Goal: Find specific page/section: Find specific page/section

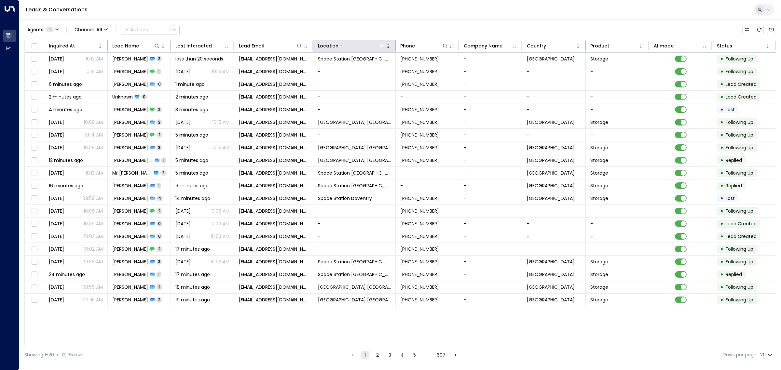
click at [381, 46] on icon at bounding box center [381, 45] width 5 height 5
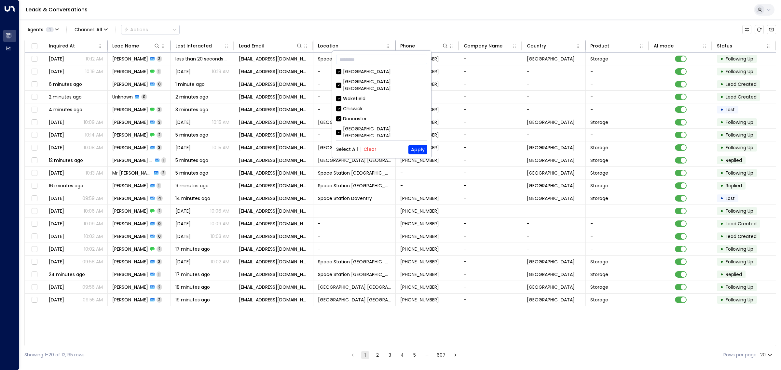
click at [368, 150] on button "Clear" at bounding box center [369, 149] width 13 height 5
click at [365, 151] on div "Space Station [GEOGRAPHIC_DATA]" at bounding box center [383, 154] width 81 height 7
click at [416, 150] on button "Apply" at bounding box center [417, 149] width 19 height 9
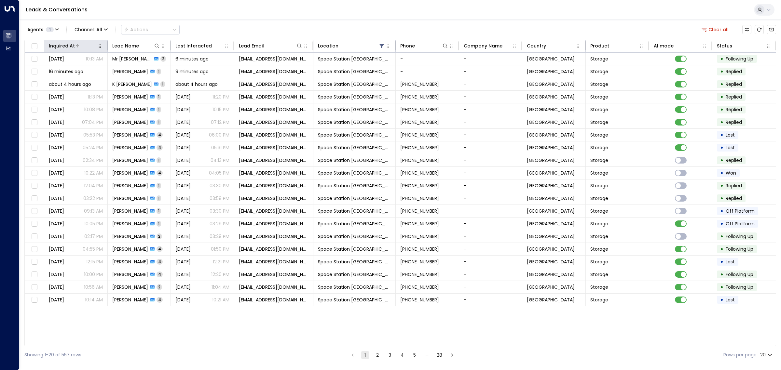
click at [82, 45] on div at bounding box center [86, 46] width 22 height 7
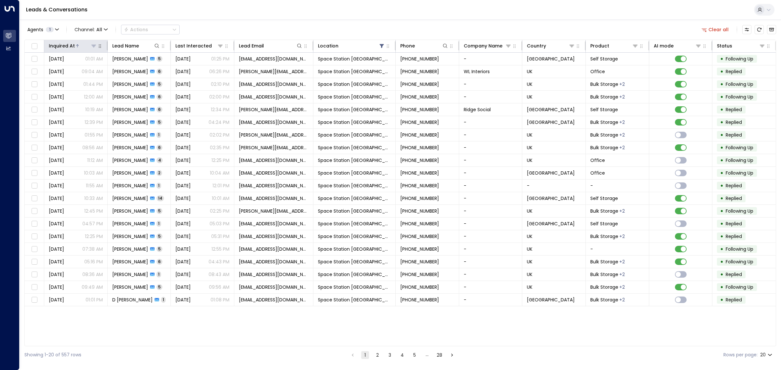
click at [82, 45] on div at bounding box center [86, 46] width 22 height 7
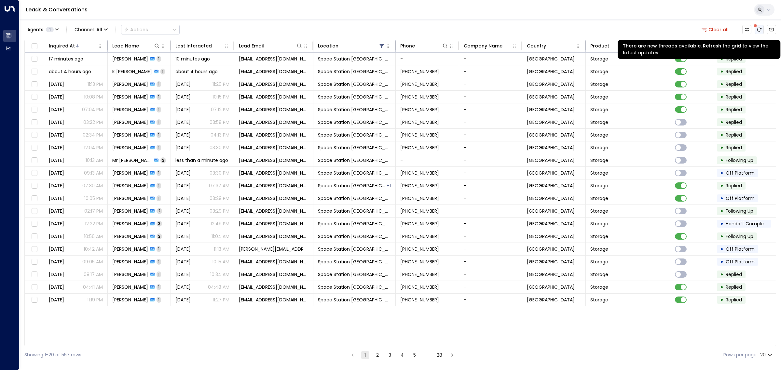
click at [757, 31] on icon "There are new threads available. Refresh the grid to view the latest updates." at bounding box center [759, 30] width 4 height 4
